Goal: Download file/media

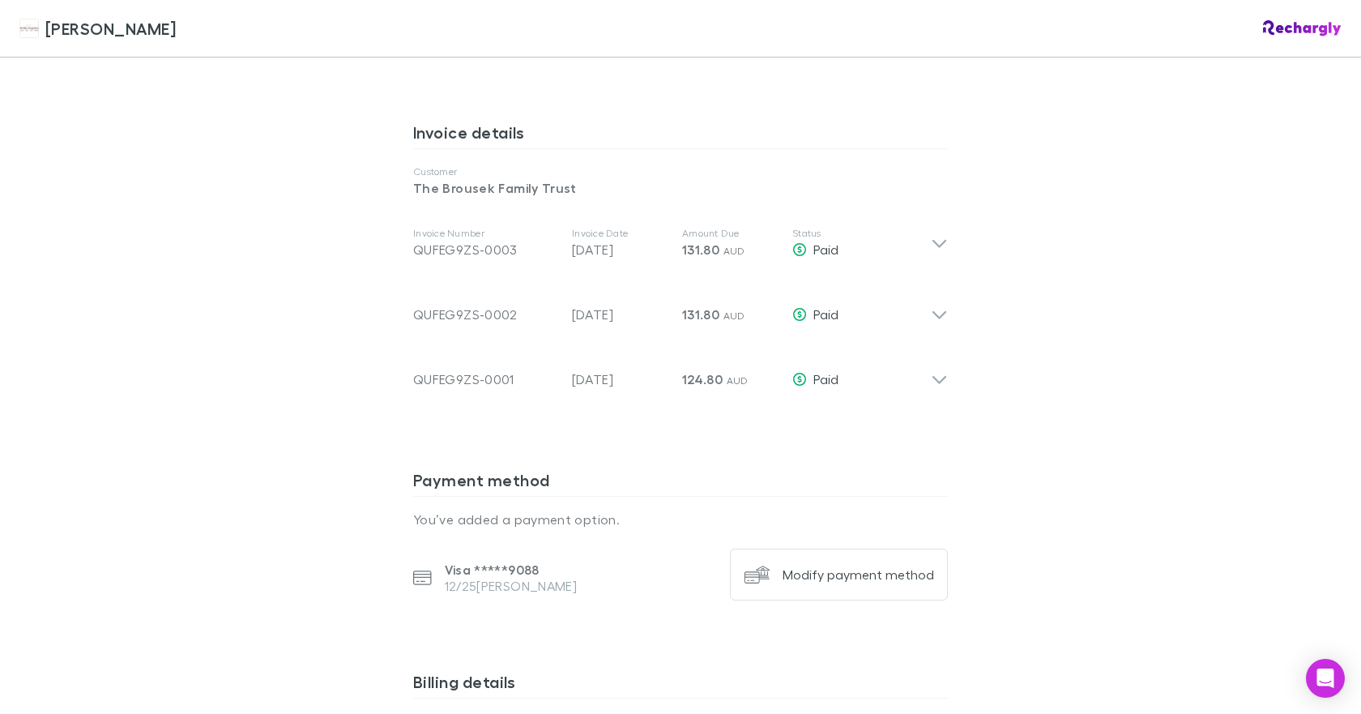
scroll to position [810, 0]
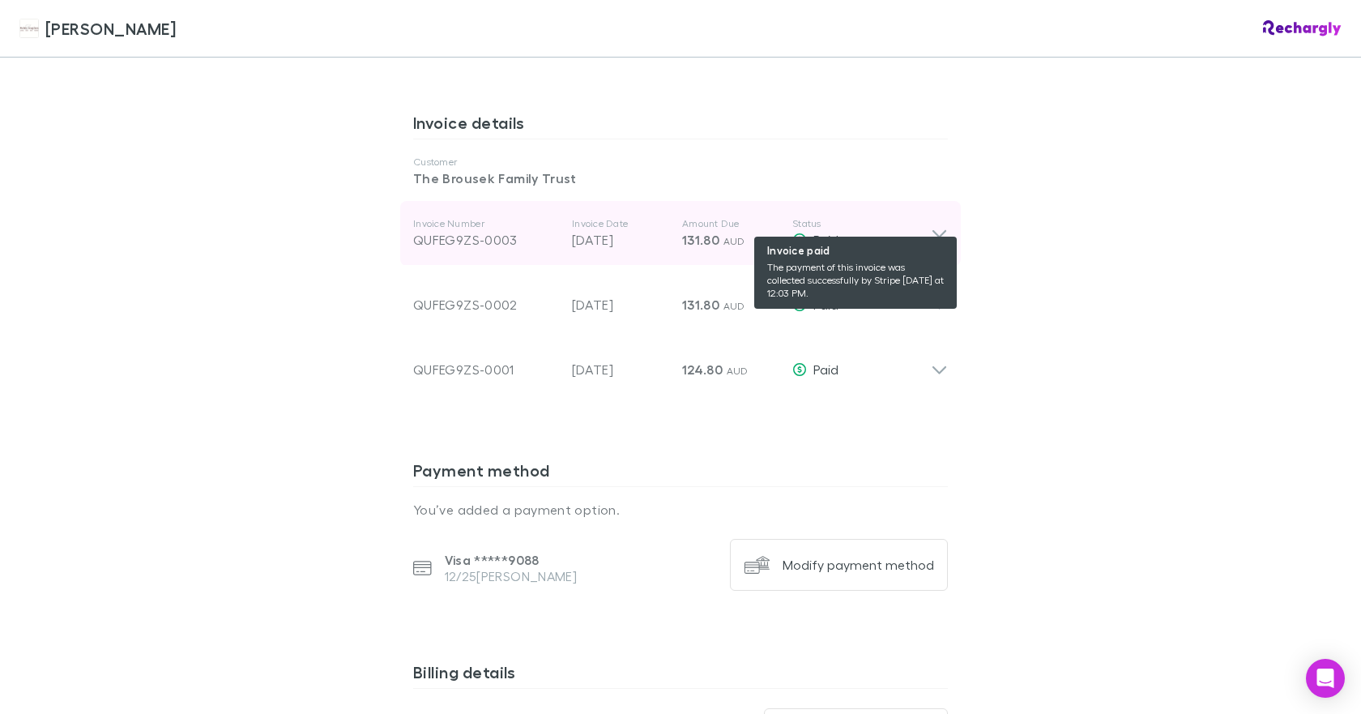
click at [824, 232] on span "Paid" at bounding box center [825, 239] width 25 height 15
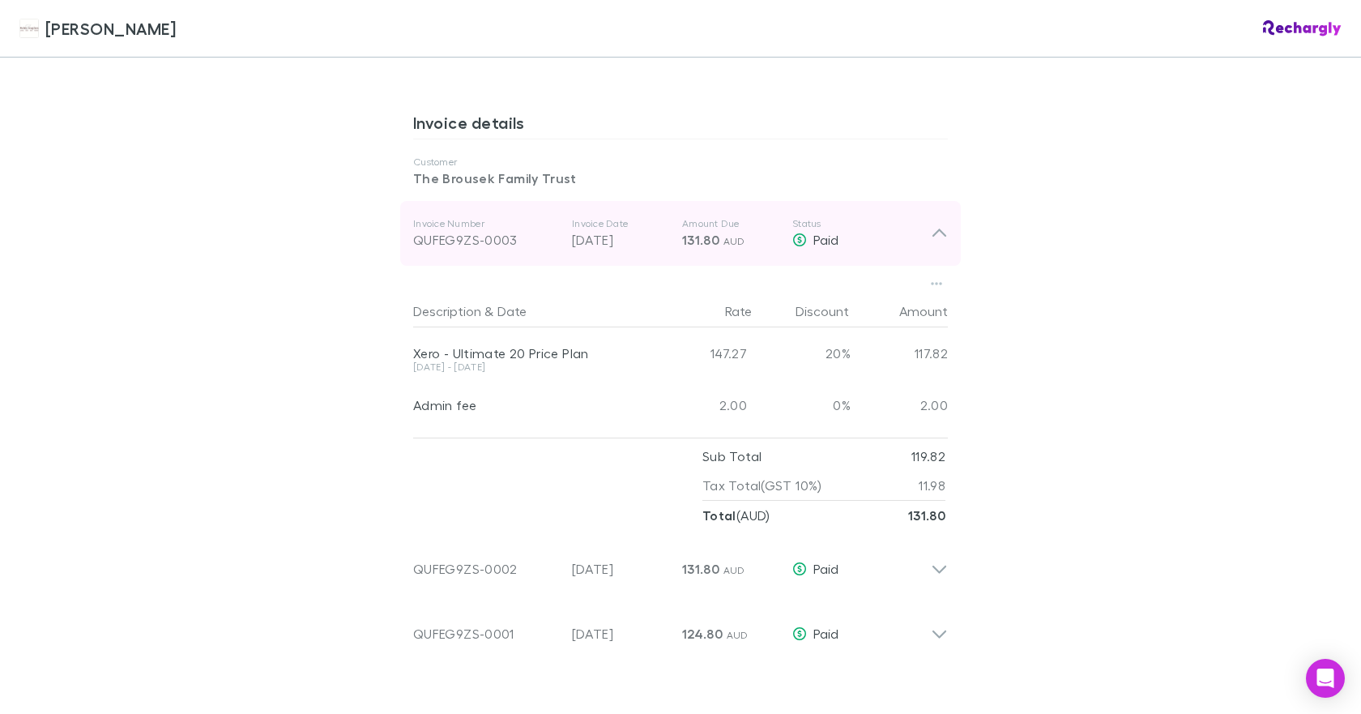
click at [931, 224] on icon at bounding box center [939, 233] width 17 height 19
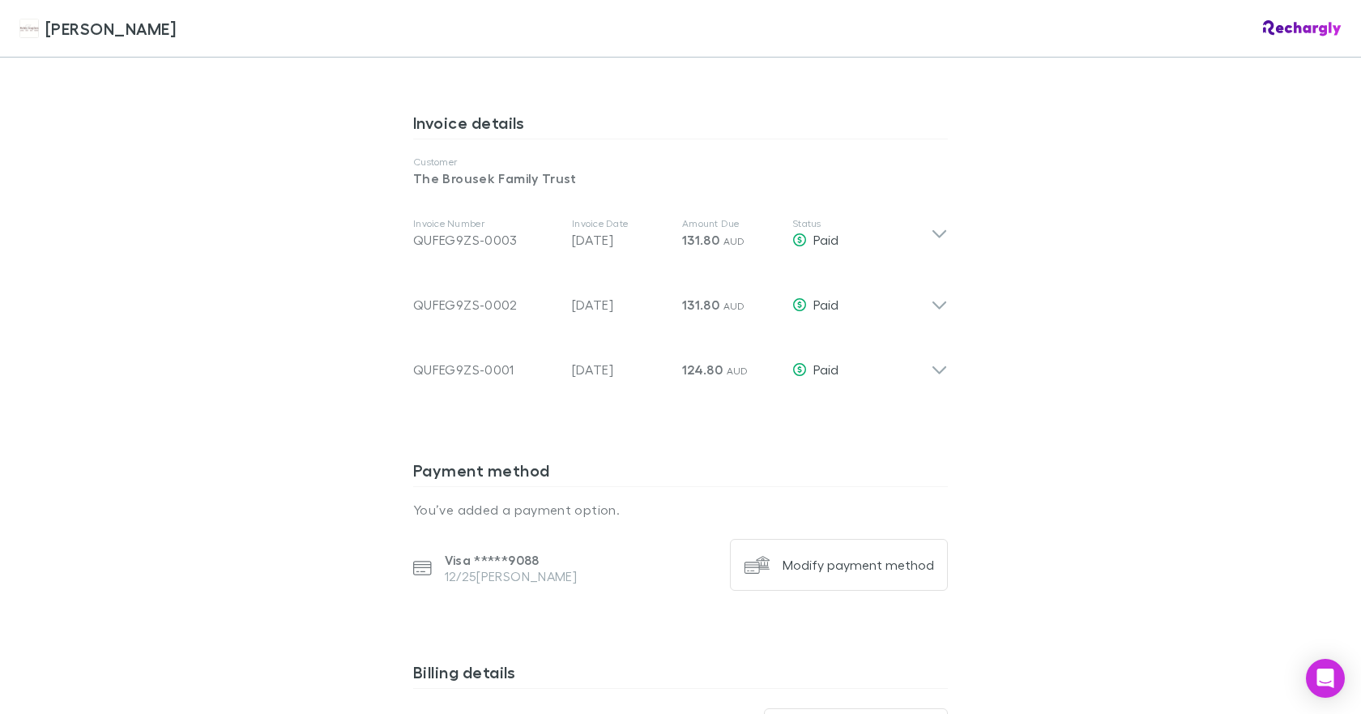
drag, startPoint x: 823, startPoint y: 219, endPoint x: 1136, endPoint y: 225, distance: 313.5
click at [1136, 225] on div "[PERSON_NAME] [PERSON_NAME] Software subscriptions agreement [PERSON_NAME] has …" at bounding box center [680, 357] width 1361 height 714
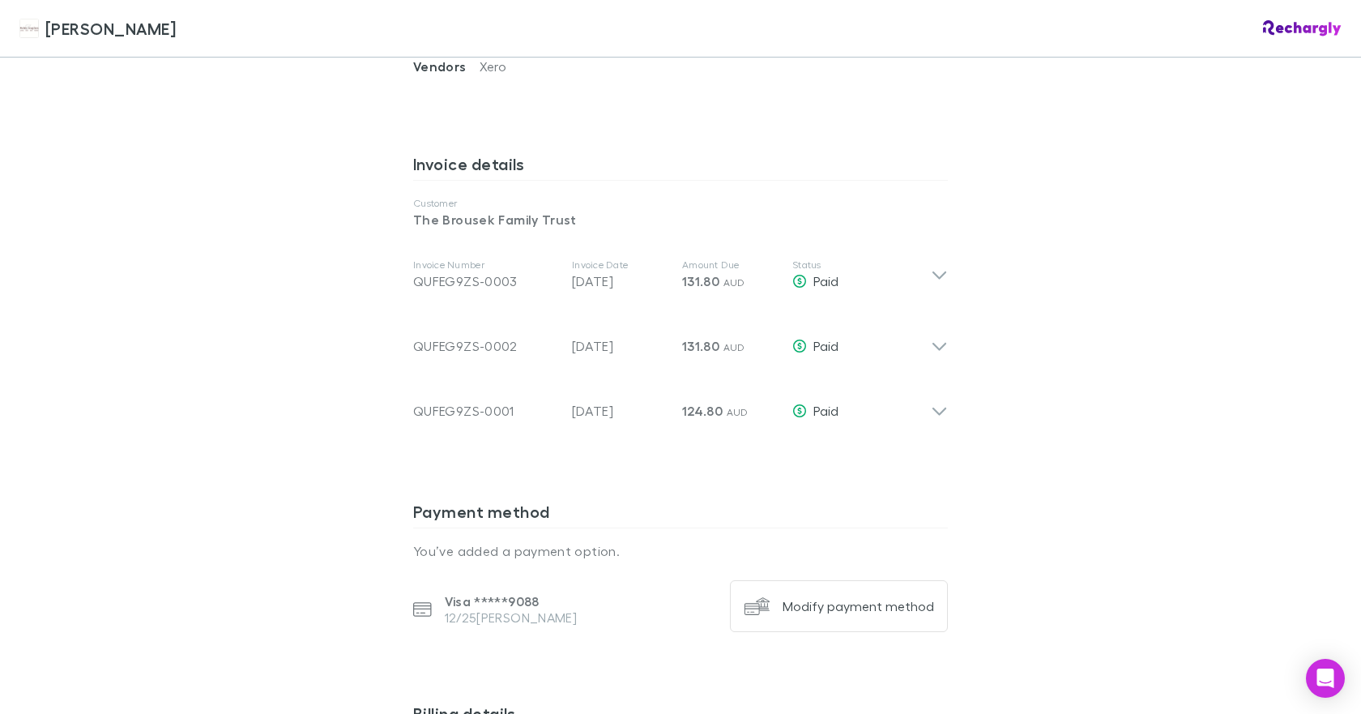
scroll to position [740, 0]
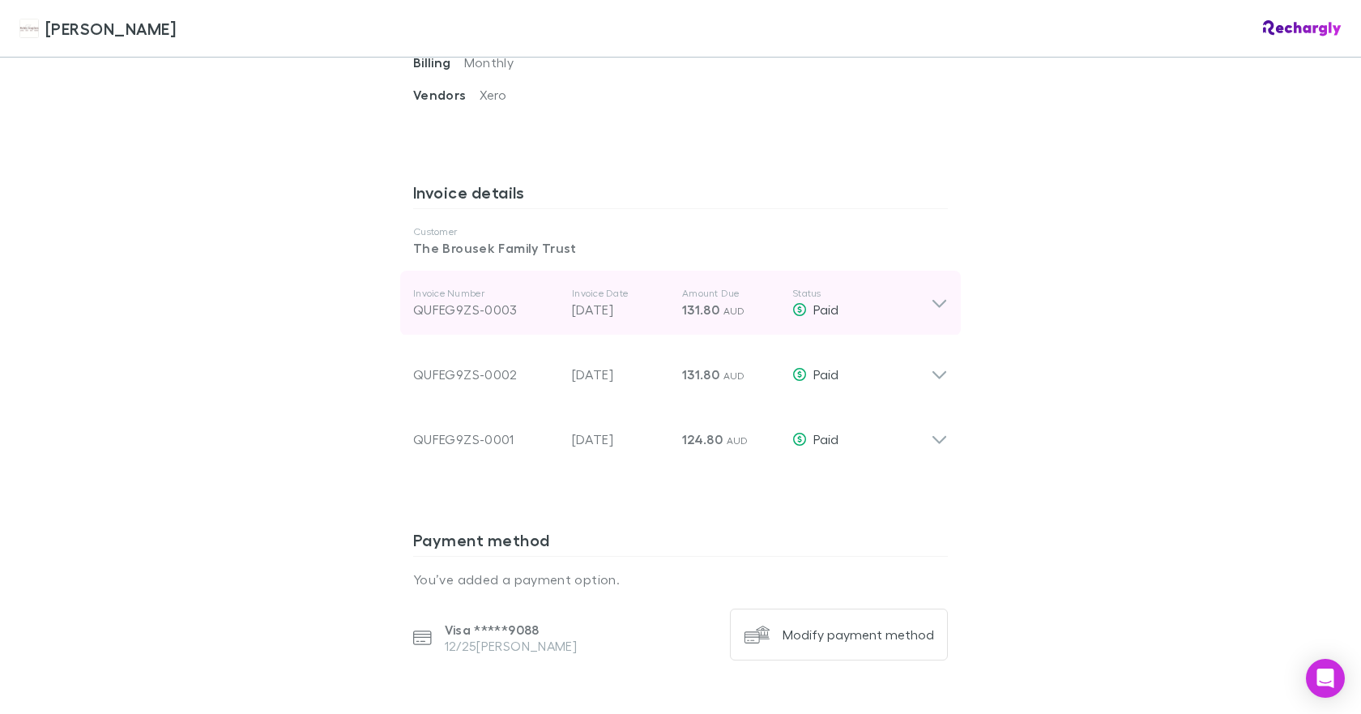
click at [940, 293] on icon at bounding box center [939, 302] width 17 height 19
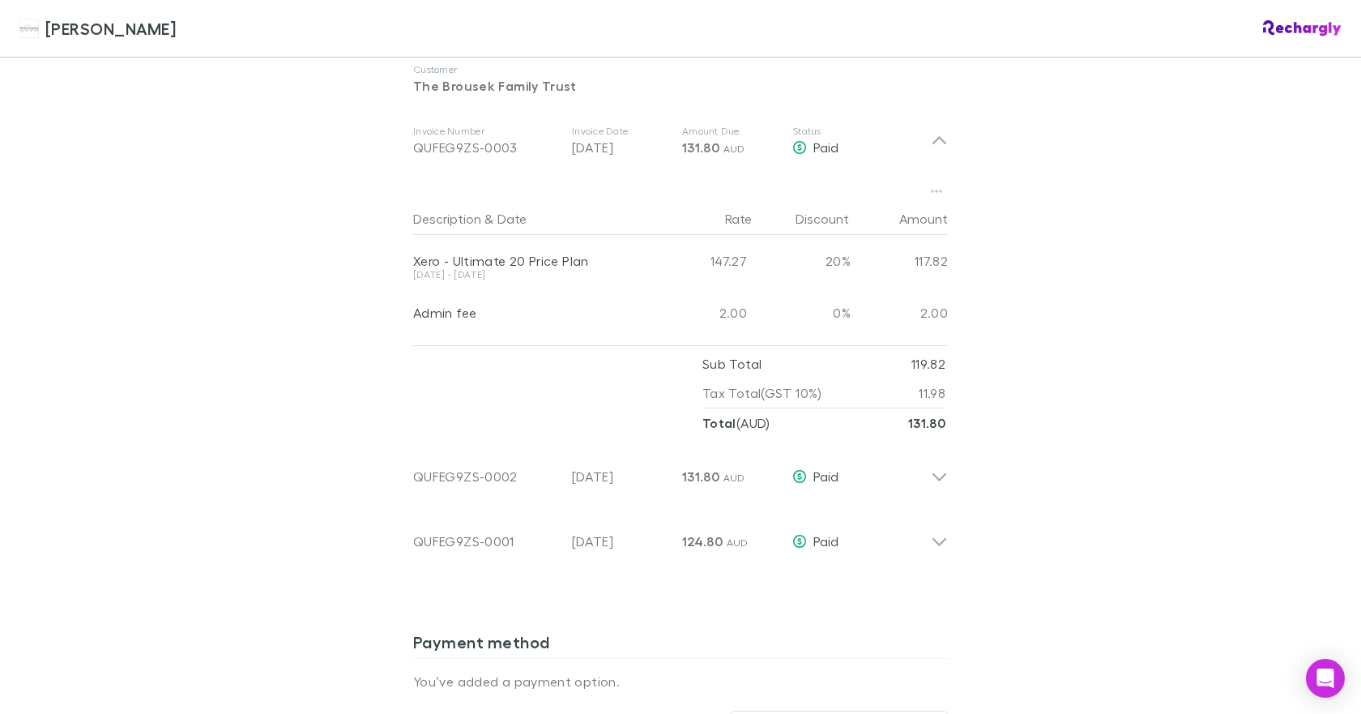
scroll to position [821, 0]
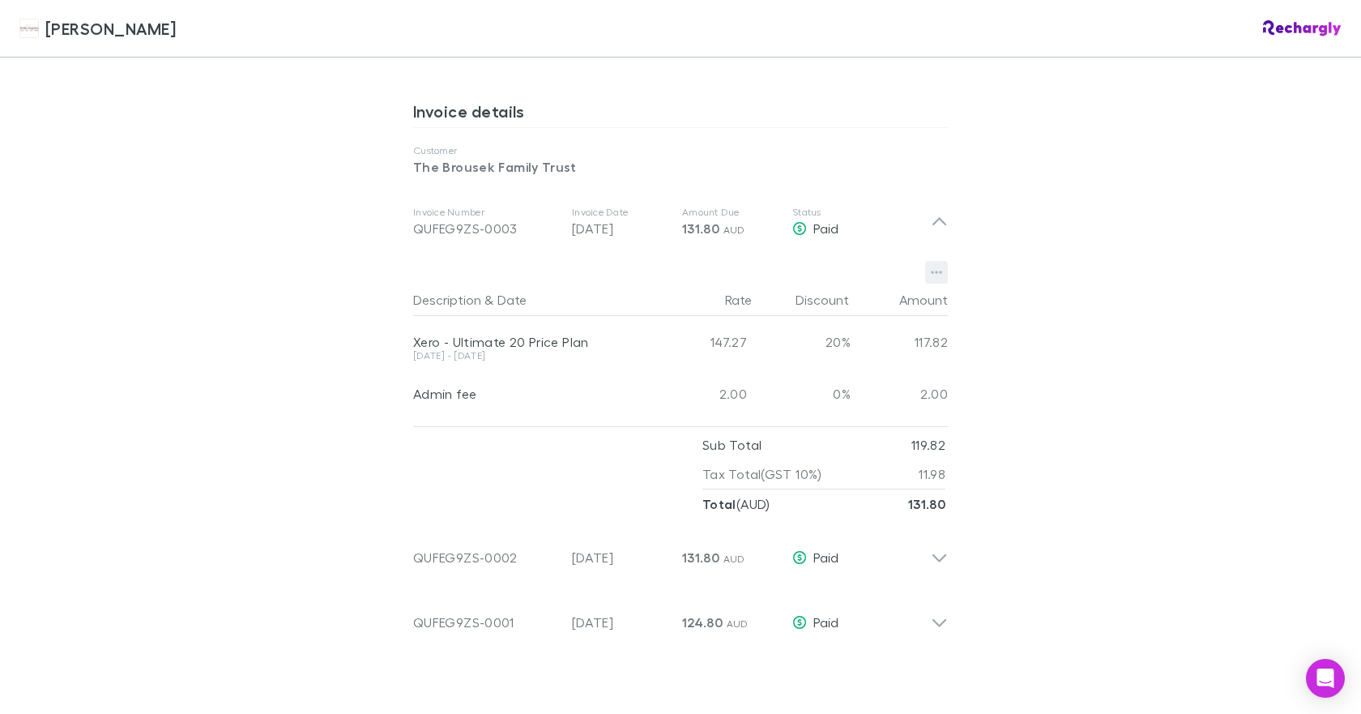
click at [933, 266] on icon "button" at bounding box center [936, 272] width 11 height 13
click at [779, 283] on p "Download PDF" at bounding box center [830, 284] width 197 height 19
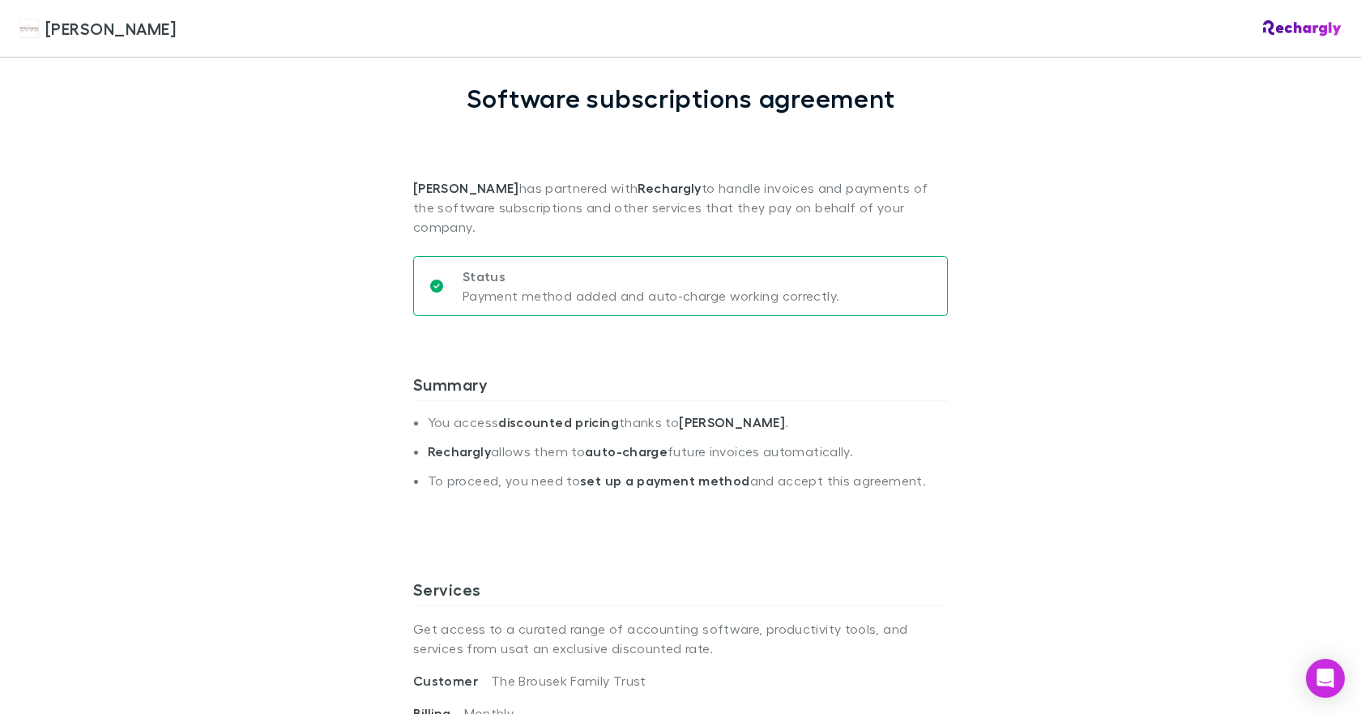
scroll to position [0, 0]
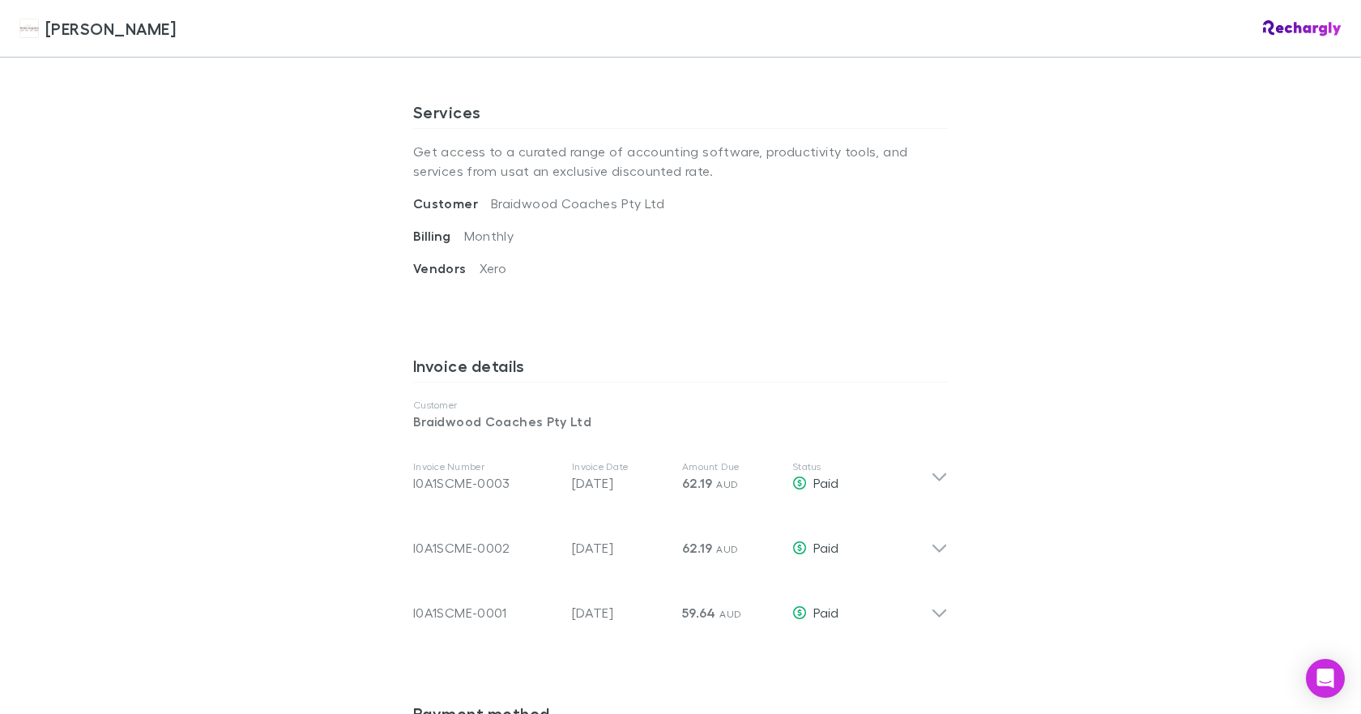
scroll to position [648, 0]
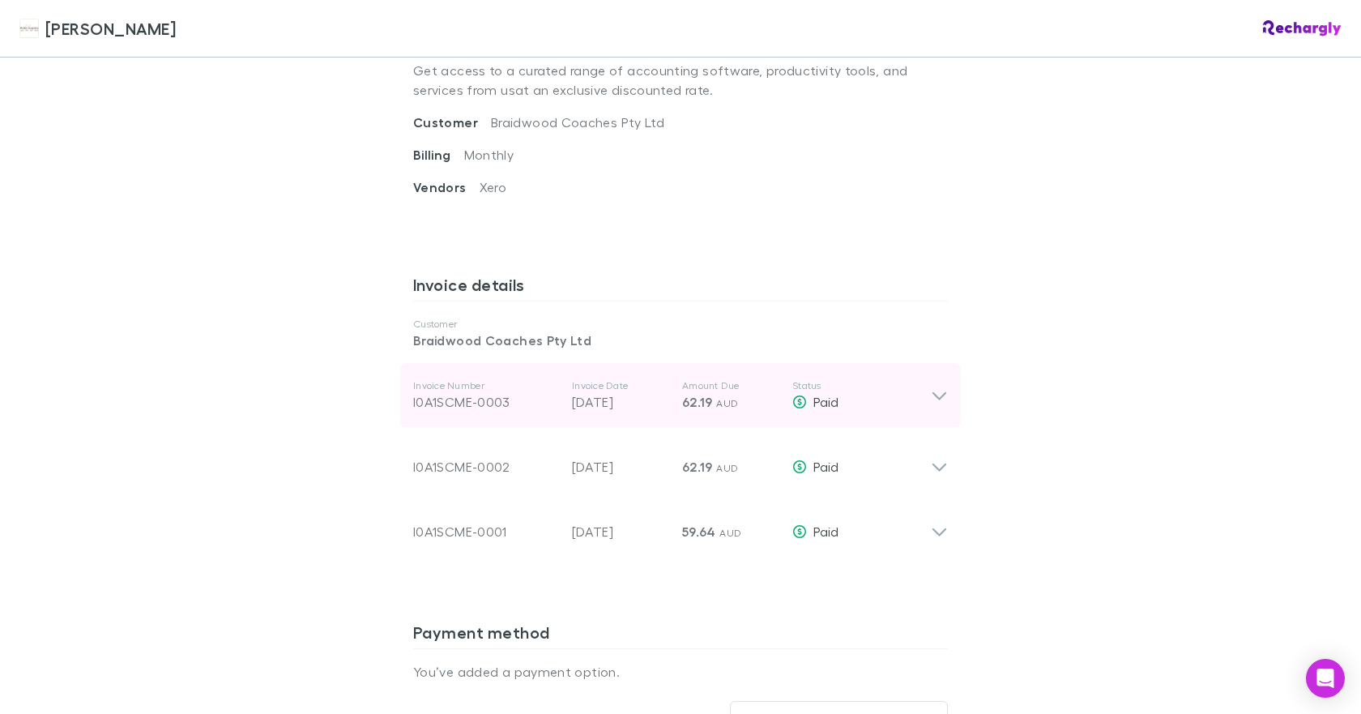
click at [932, 386] on icon at bounding box center [939, 395] width 17 height 19
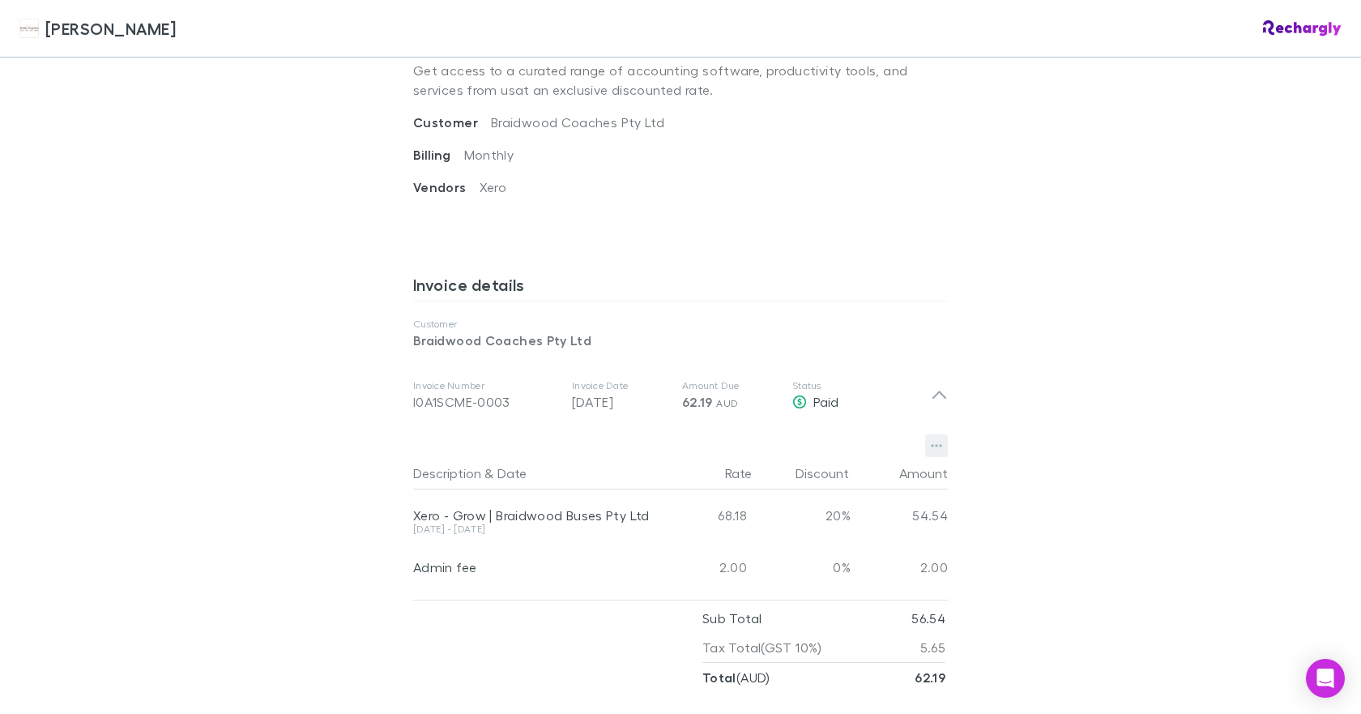
click at [934, 439] on icon "button" at bounding box center [936, 445] width 11 height 13
click at [757, 463] on p "Download PDF" at bounding box center [830, 458] width 197 height 19
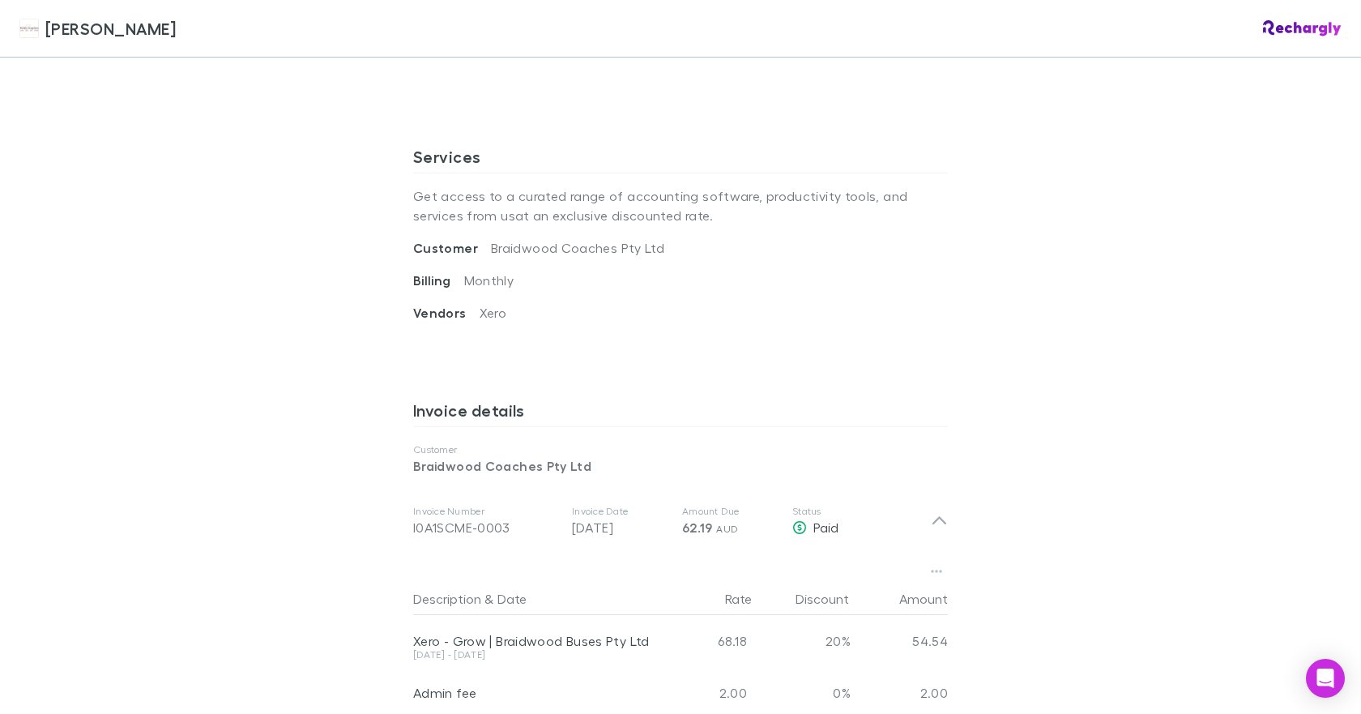
scroll to position [243, 0]
